Goal: Task Accomplishment & Management: Use online tool/utility

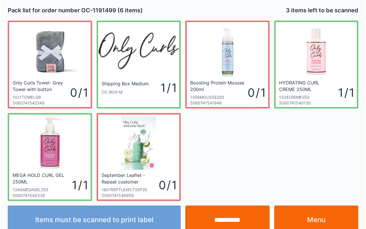
scroll to position [10, 0]
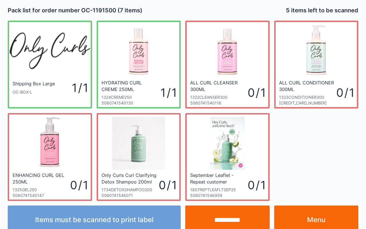
scroll to position [10, 0]
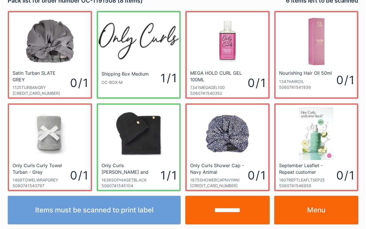
scroll to position [10, 0]
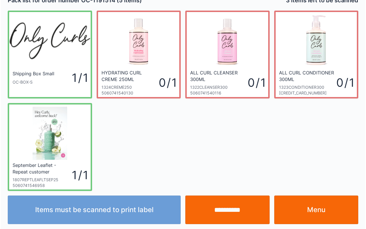
scroll to position [10, 0]
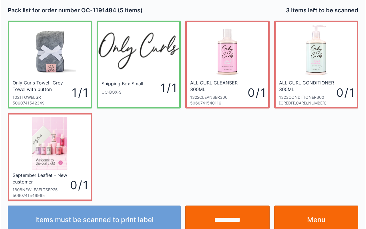
scroll to position [10, 0]
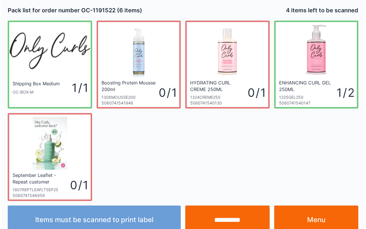
scroll to position [10, 0]
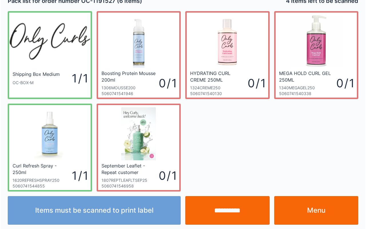
scroll to position [10, 0]
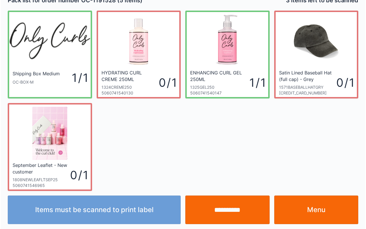
scroll to position [10, 0]
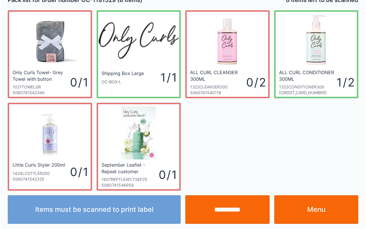
scroll to position [10, 0]
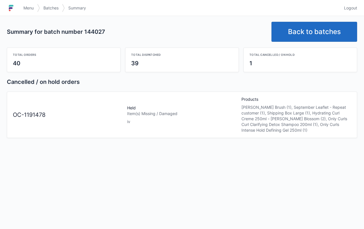
click at [29, 4] on link "Menu" at bounding box center [28, 8] width 17 height 10
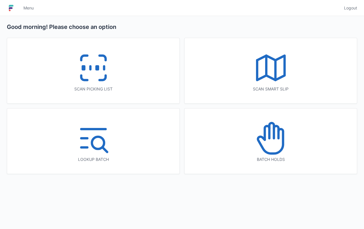
click at [275, 149] on icon at bounding box center [271, 138] width 37 height 37
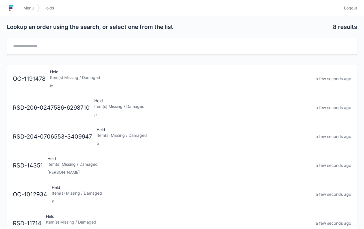
click at [73, 73] on div "Held Item(s) Missing / Damaged iv" at bounding box center [181, 78] width 266 height 19
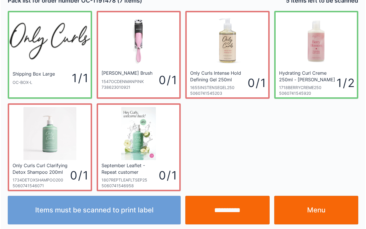
scroll to position [10, 0]
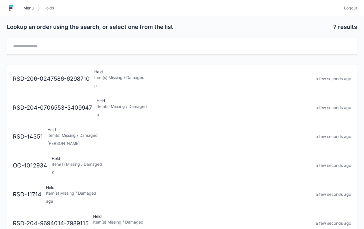
click at [22, 7] on link "Menu" at bounding box center [28, 8] width 17 height 10
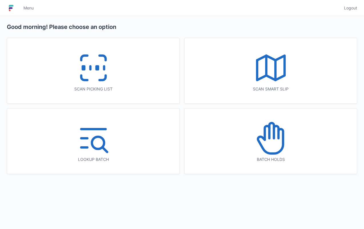
click at [29, 5] on link "Menu" at bounding box center [28, 8] width 17 height 10
click at [101, 66] on icon at bounding box center [93, 67] width 37 height 37
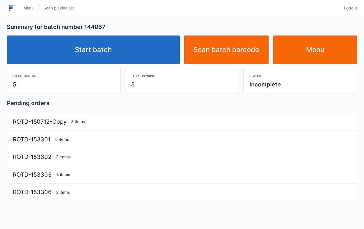
click at [101, 39] on link "Start batch" at bounding box center [93, 49] width 173 height 29
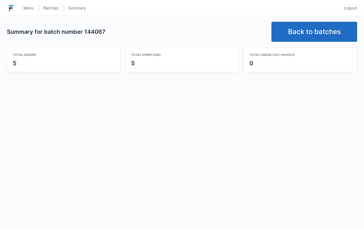
click at [331, 34] on link "Back to batches" at bounding box center [315, 32] width 86 height 20
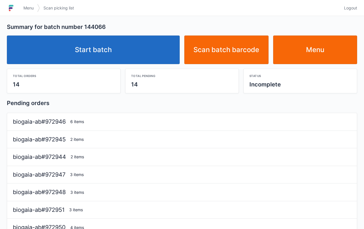
click at [112, 48] on link "Start batch" at bounding box center [93, 49] width 173 height 29
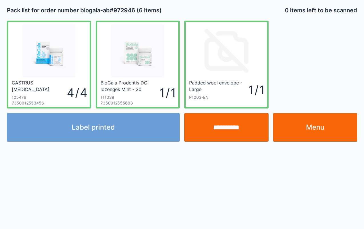
click at [224, 119] on input "**********" at bounding box center [226, 127] width 84 height 29
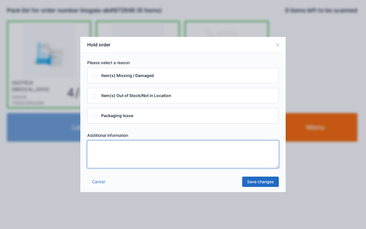
click at [239, 146] on textarea at bounding box center [183, 153] width 192 height 27
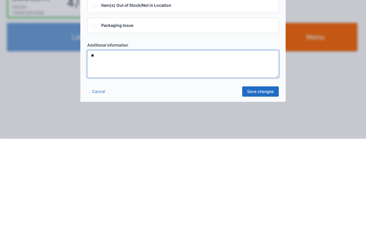
type textarea "**"
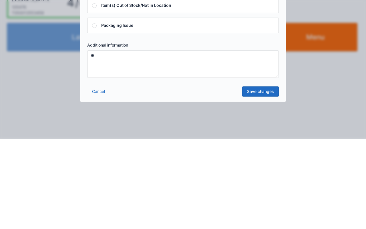
click at [260, 181] on link "Save changes" at bounding box center [260, 181] width 37 height 10
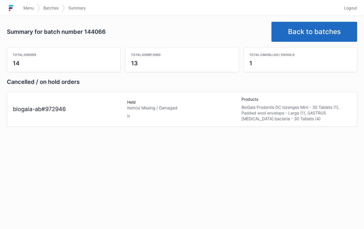
click at [319, 24] on link "Back to batches" at bounding box center [315, 32] width 86 height 20
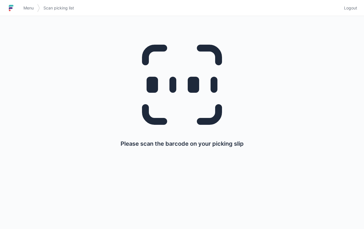
click at [30, 5] on link "Menu" at bounding box center [28, 8] width 17 height 10
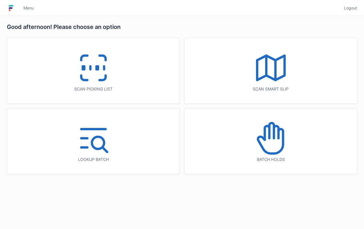
click at [274, 142] on icon at bounding box center [271, 138] width 37 height 37
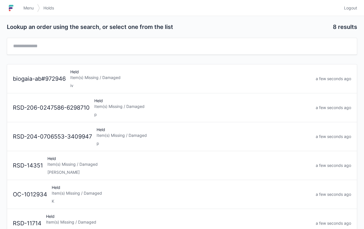
click at [97, 75] on div "Item(s) Missing / Damaged" at bounding box center [190, 78] width 241 height 6
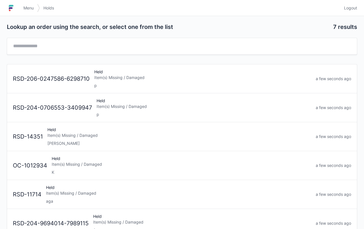
click at [32, 8] on span "Menu" at bounding box center [28, 8] width 10 height 6
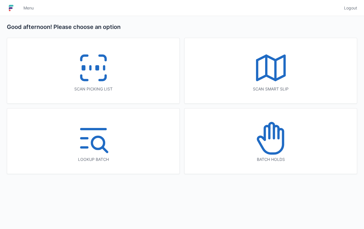
click at [88, 67] on icon at bounding box center [93, 67] width 37 height 37
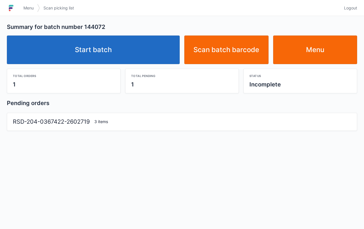
click at [102, 50] on link "Start batch" at bounding box center [93, 49] width 173 height 29
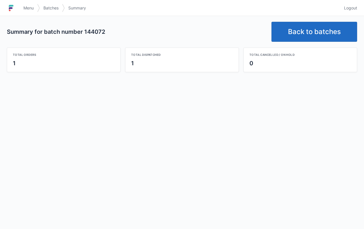
click at [314, 32] on link "Back to batches" at bounding box center [315, 32] width 86 height 20
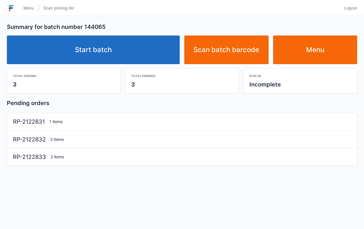
click at [130, 41] on link "Start batch" at bounding box center [93, 49] width 173 height 29
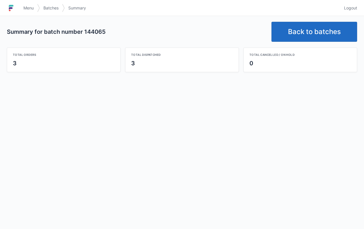
click at [331, 36] on link "Back to batches" at bounding box center [315, 32] width 86 height 20
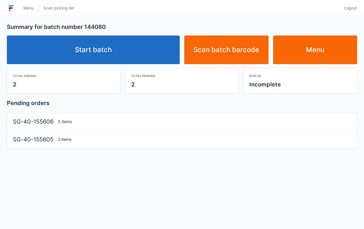
click at [98, 52] on link "Start batch" at bounding box center [93, 49] width 173 height 29
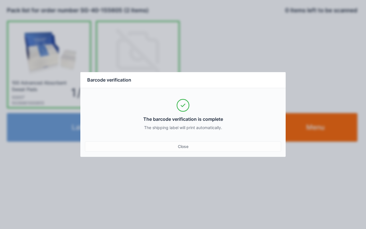
click at [184, 144] on div "Close" at bounding box center [183, 146] width 196 height 10
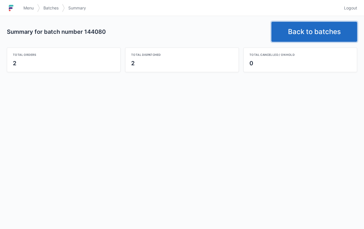
click at [325, 26] on link "Back to batches" at bounding box center [315, 32] width 86 height 20
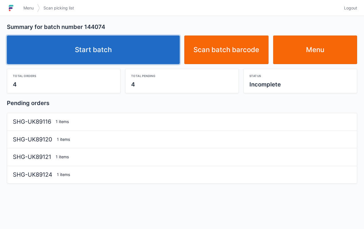
click at [113, 49] on link "Start batch" at bounding box center [93, 49] width 173 height 29
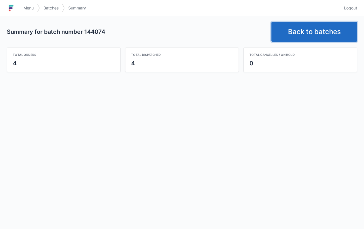
click at [306, 36] on link "Back to batches" at bounding box center [315, 32] width 86 height 20
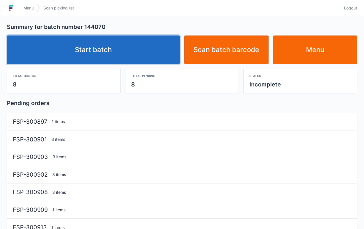
click at [81, 51] on link "Start batch" at bounding box center [93, 49] width 173 height 29
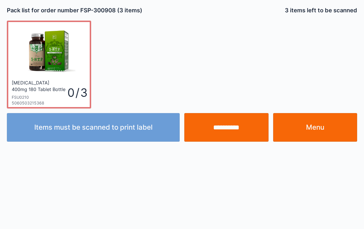
click at [242, 123] on input "**********" at bounding box center [226, 127] width 84 height 29
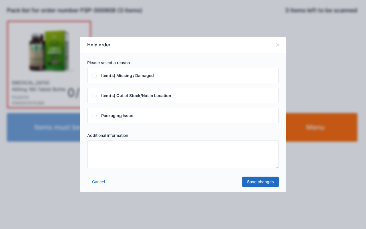
click at [189, 156] on textarea at bounding box center [183, 153] width 192 height 27
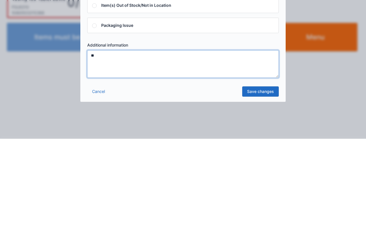
type textarea "**"
click at [266, 178] on link "Save changes" at bounding box center [260, 181] width 37 height 10
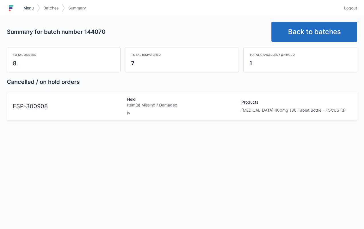
click at [28, 8] on span "Menu" at bounding box center [28, 8] width 10 height 6
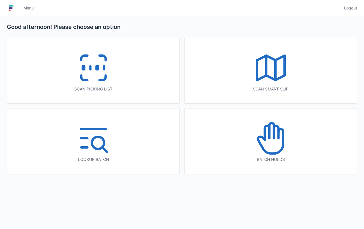
click at [269, 141] on icon at bounding box center [271, 138] width 37 height 37
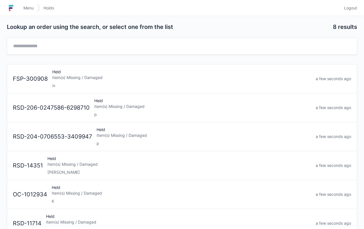
click at [105, 83] on div "iv" at bounding box center [181, 86] width 259 height 6
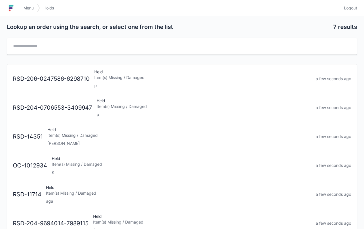
click at [24, 7] on span "Menu" at bounding box center [28, 8] width 10 height 6
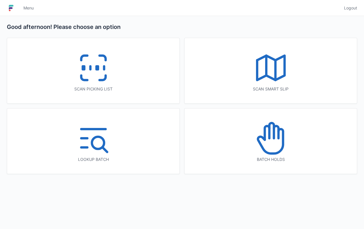
click at [87, 66] on icon at bounding box center [93, 67] width 37 height 37
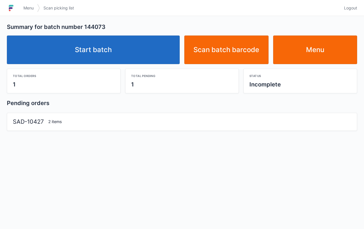
click at [114, 46] on link "Start batch" at bounding box center [93, 49] width 173 height 29
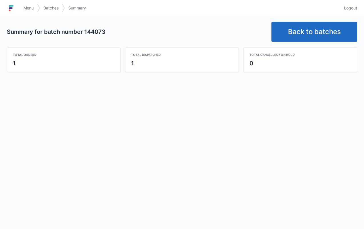
click at [323, 24] on link "Back to batches" at bounding box center [315, 32] width 86 height 20
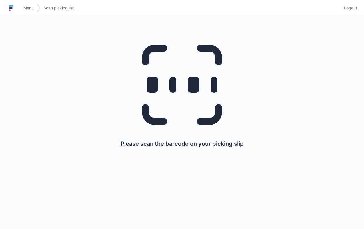
click at [132, 198] on div "Please scan the barcode on your picking slip" at bounding box center [182, 122] width 364 height 213
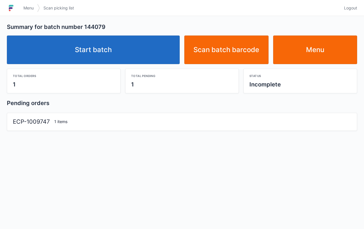
click at [102, 45] on link "Start batch" at bounding box center [93, 49] width 173 height 29
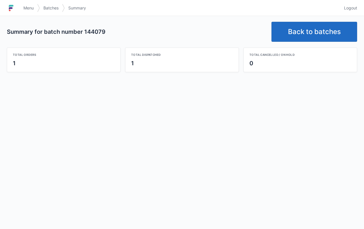
click at [313, 26] on link "Back to batches" at bounding box center [315, 32] width 86 height 20
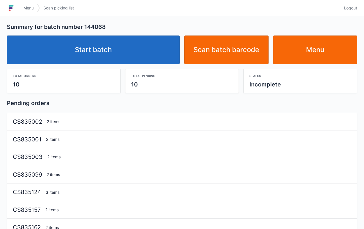
click at [87, 40] on link "Start batch" at bounding box center [93, 49] width 173 height 29
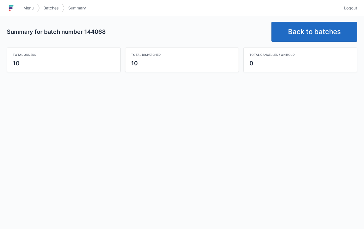
click at [351, 6] on span "Logout" at bounding box center [350, 8] width 13 height 6
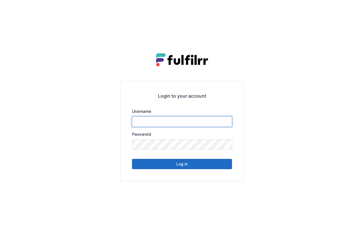
type input "*******"
click at [351, 5] on div "Login to your account Username ******* Password Log in" at bounding box center [182, 114] width 364 height 229
